Goal: Navigation & Orientation: Find specific page/section

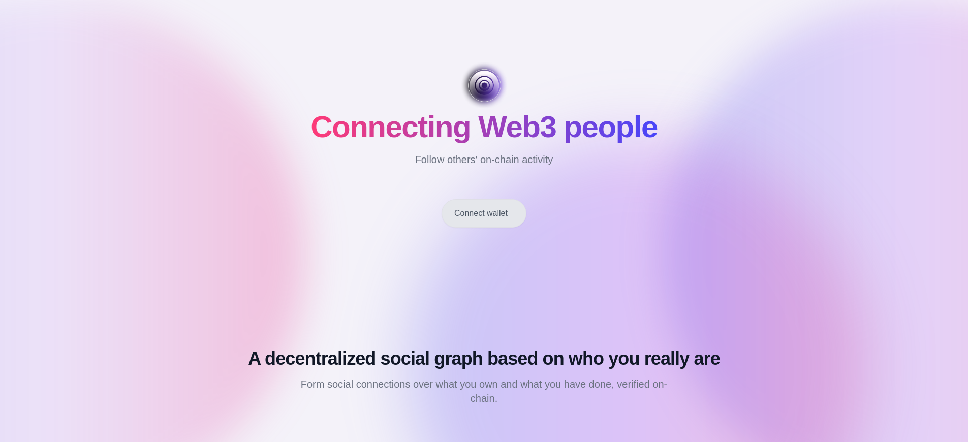
click at [484, 213] on button "Connect wallet" at bounding box center [484, 213] width 85 height 28
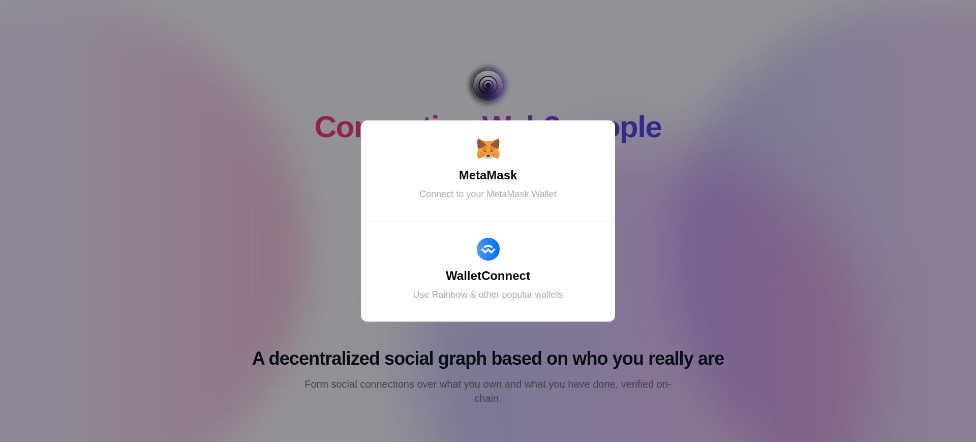
click at [488, 175] on div "MetaMask" at bounding box center [488, 175] width 229 height 18
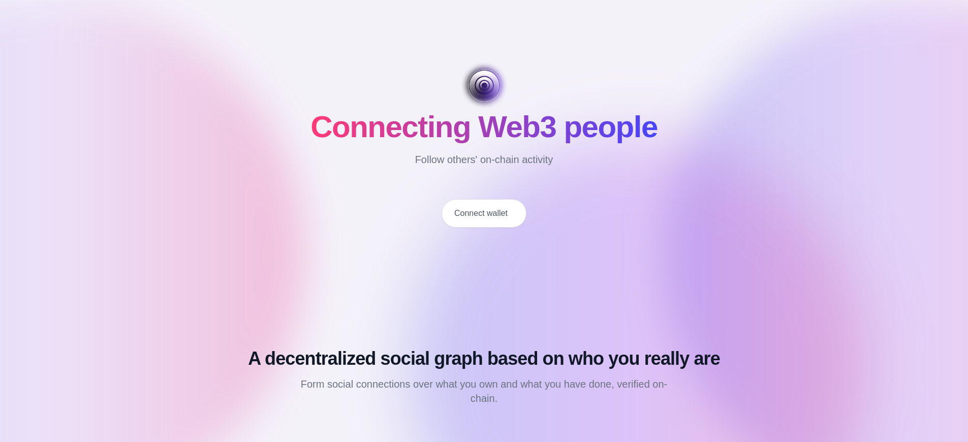
click at [484, 213] on button "Connect wallet" at bounding box center [484, 213] width 85 height 28
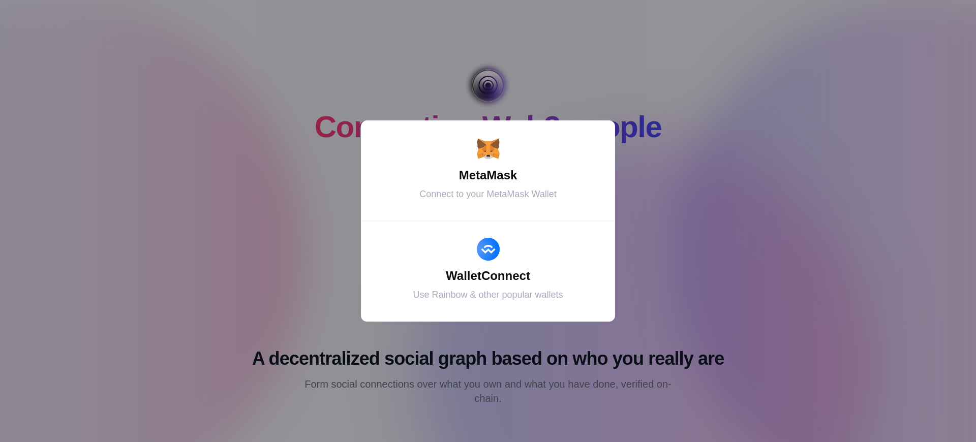
click at [488, 175] on div "MetaMask" at bounding box center [488, 175] width 229 height 18
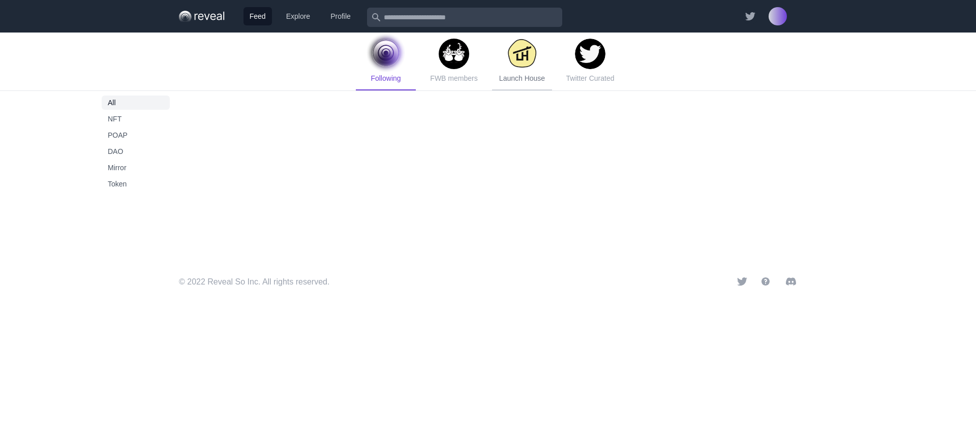
click at [521, 78] on span "Launch House" at bounding box center [522, 78] width 46 height 8
click at [136, 184] on span "Token" at bounding box center [136, 184] width 56 height 10
